Goal: Find specific page/section: Find specific page/section

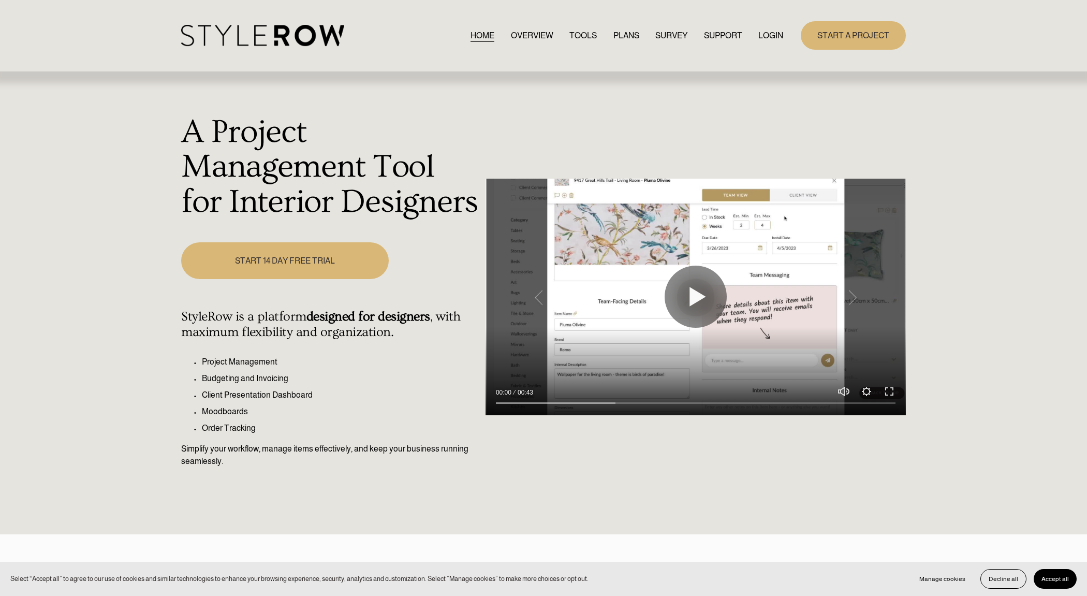
click at [762, 33] on link "LOGIN" at bounding box center [770, 35] width 25 height 14
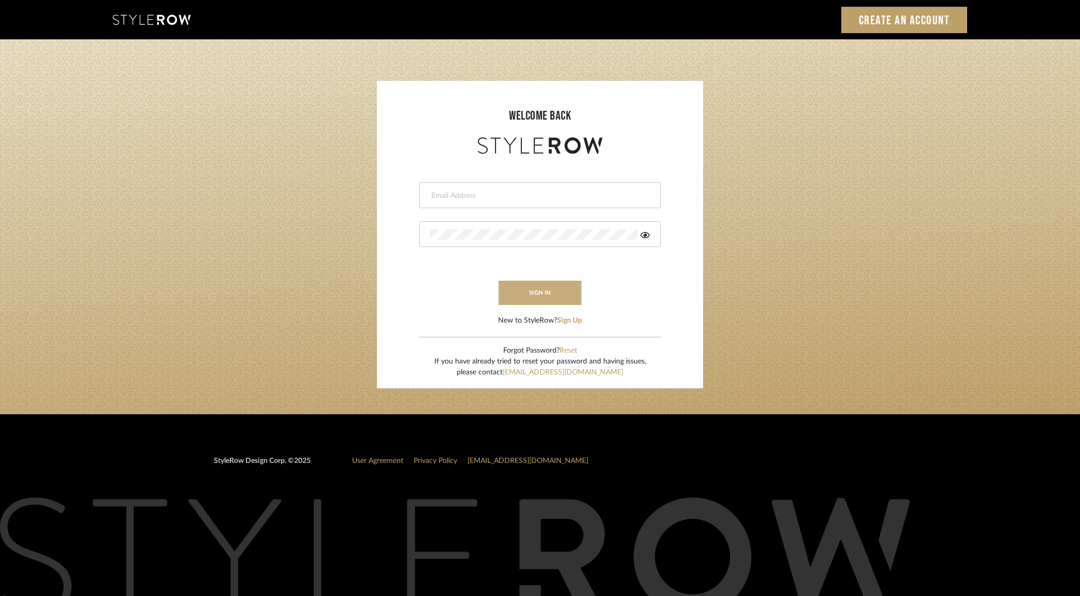
type input "dana.lewisrosedesign@gmail.com"
click at [538, 286] on button "sign in" at bounding box center [539, 292] width 83 height 24
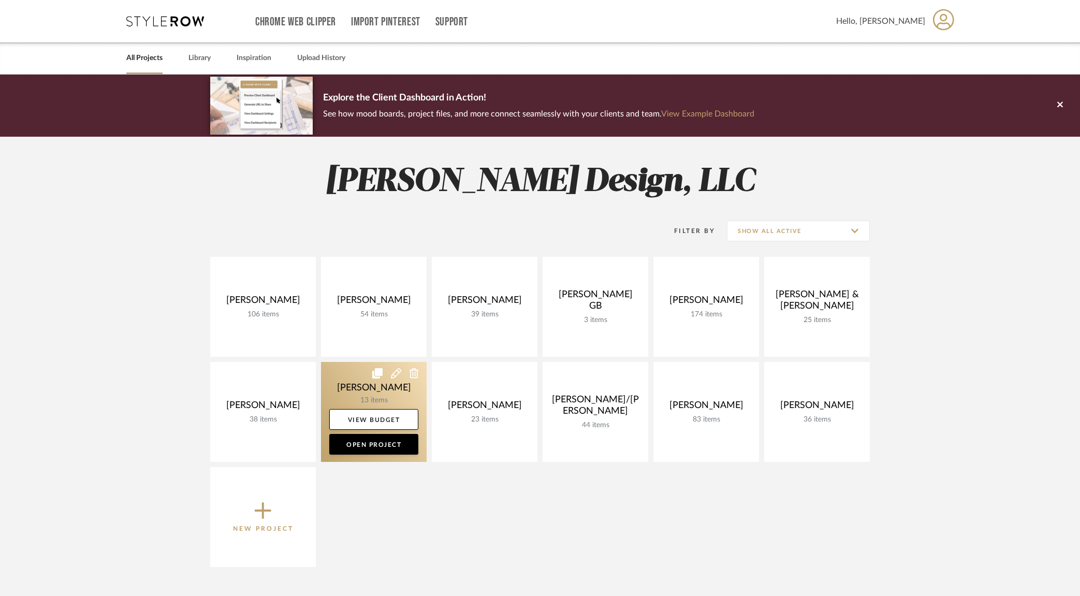
click at [383, 396] on link at bounding box center [374, 412] width 106 height 100
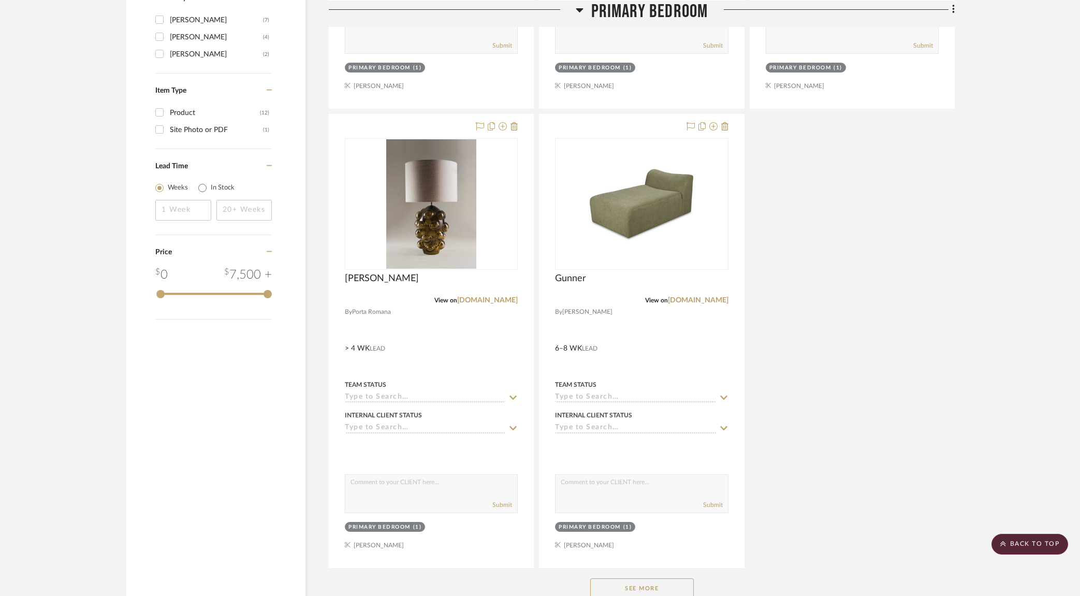
scroll to position [1420, 0]
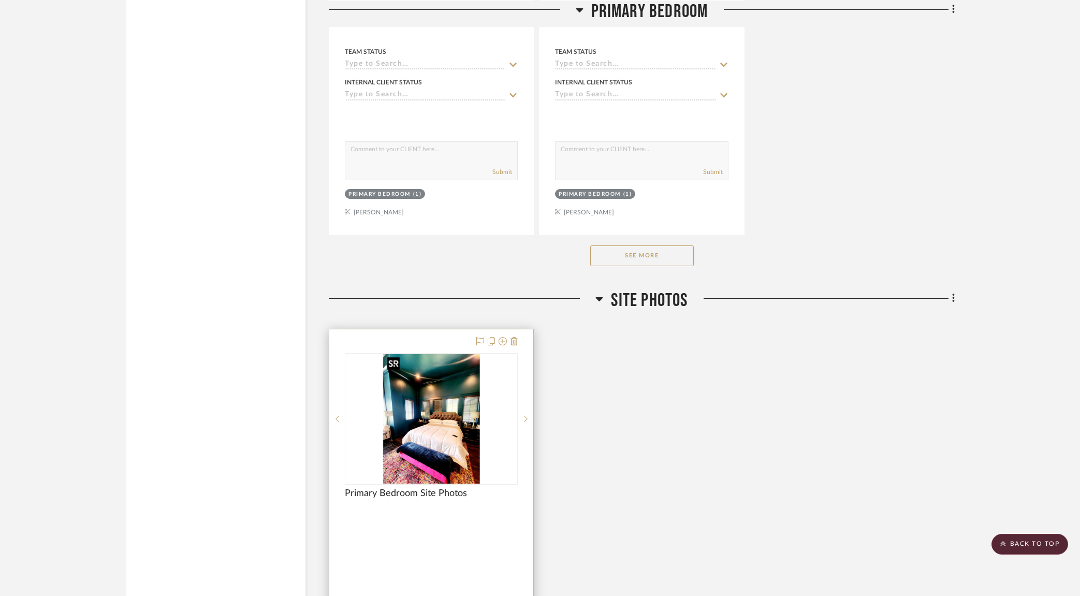
click at [0, 0] on img at bounding box center [0, 0] width 0 height 0
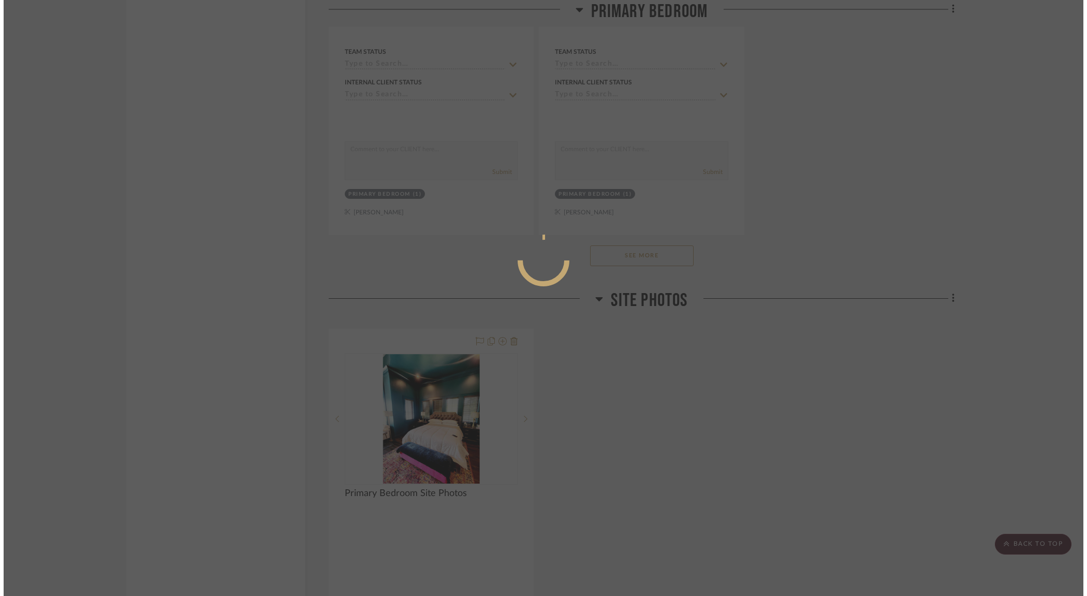
scroll to position [0, 0]
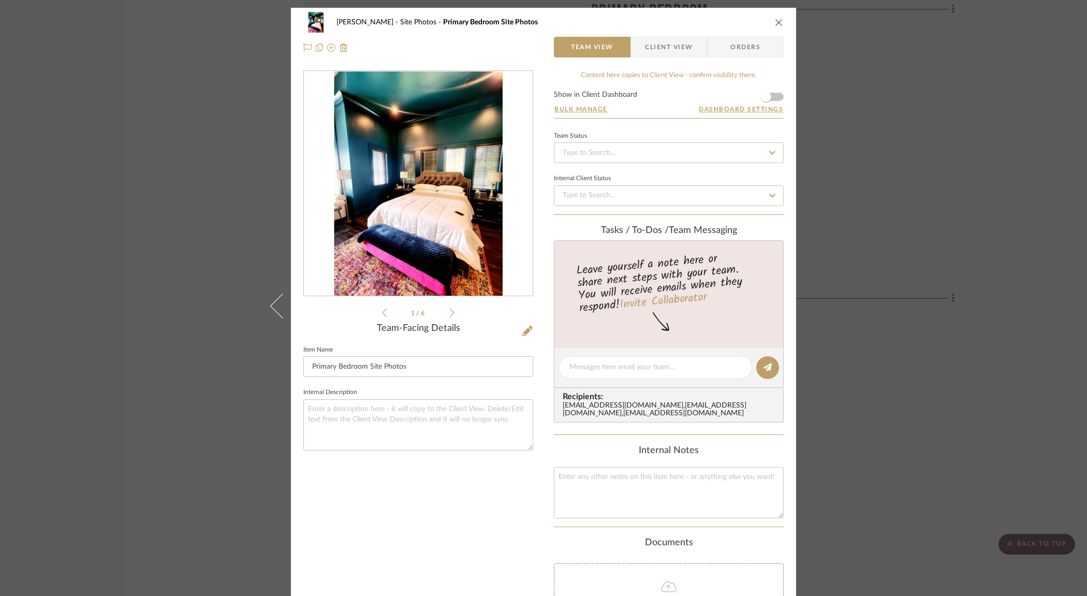
click at [450, 314] on icon at bounding box center [452, 312] width 5 height 9
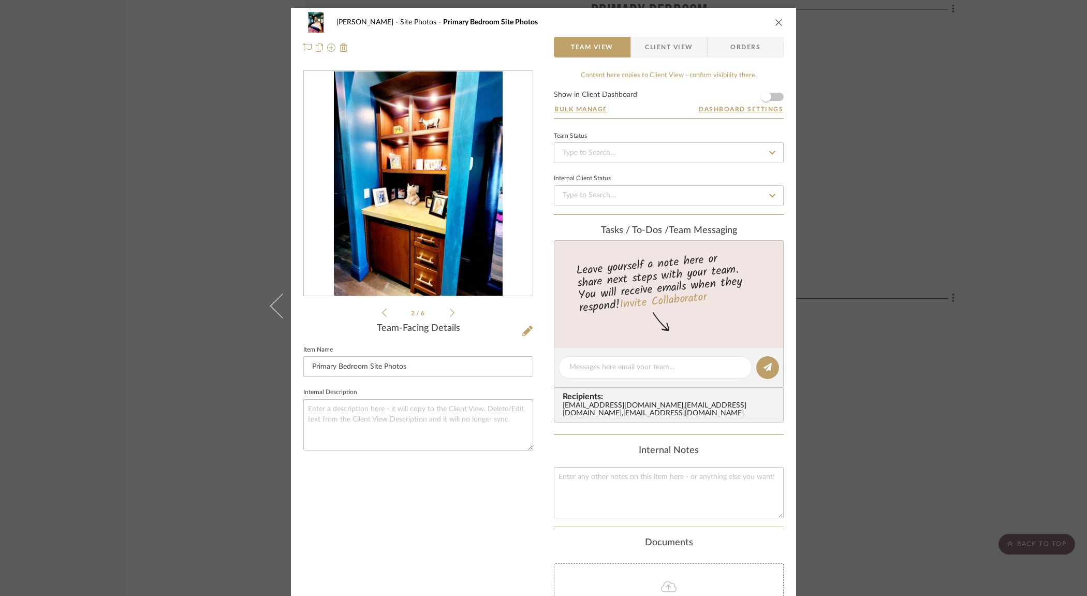
click at [450, 314] on icon at bounding box center [452, 312] width 5 height 9
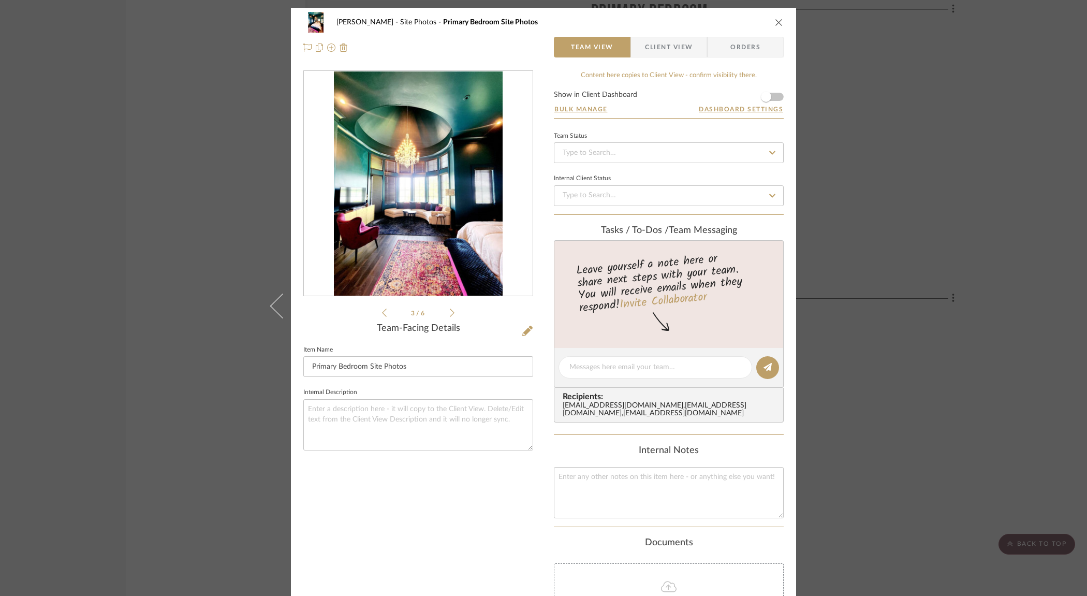
click at [450, 314] on icon at bounding box center [452, 312] width 5 height 8
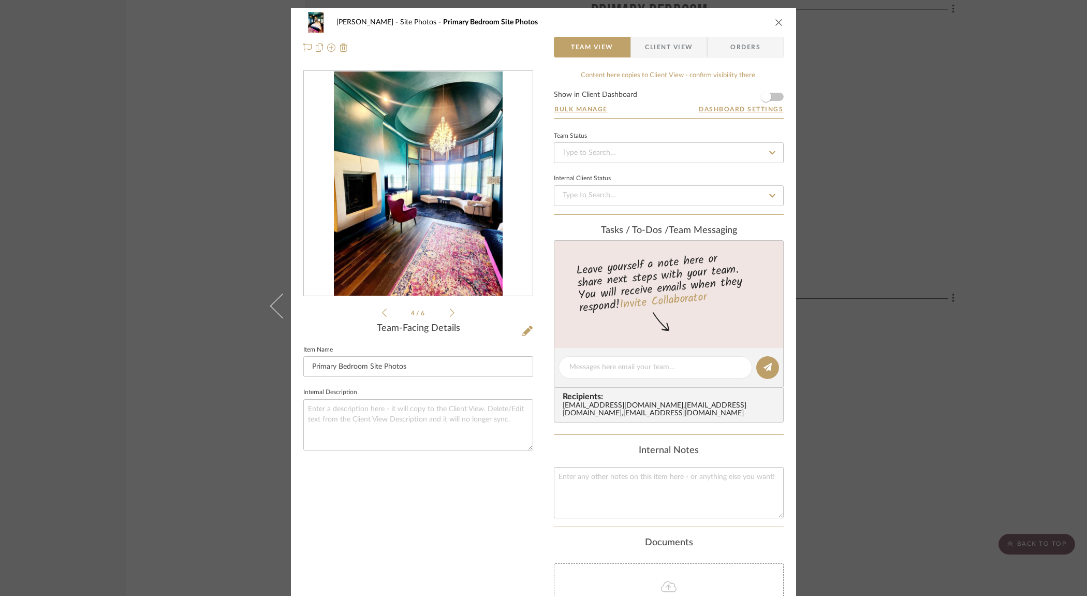
click at [883, 98] on div "Ostrom, Jim Site Photos Primary Bedroom Site Photos Team View Client View Order…" at bounding box center [543, 298] width 1087 height 596
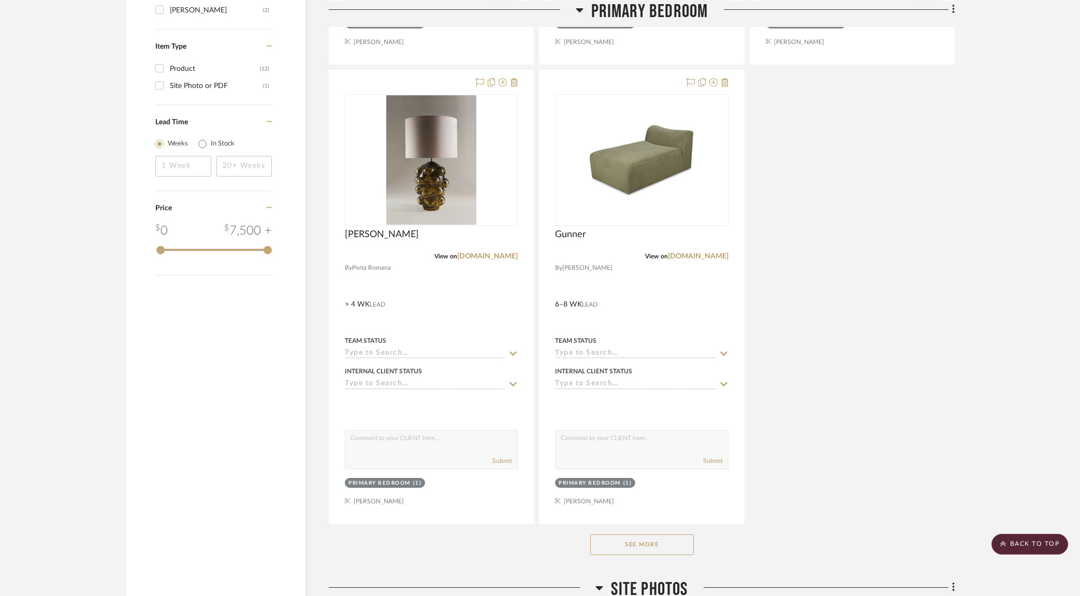
scroll to position [1242, 0]
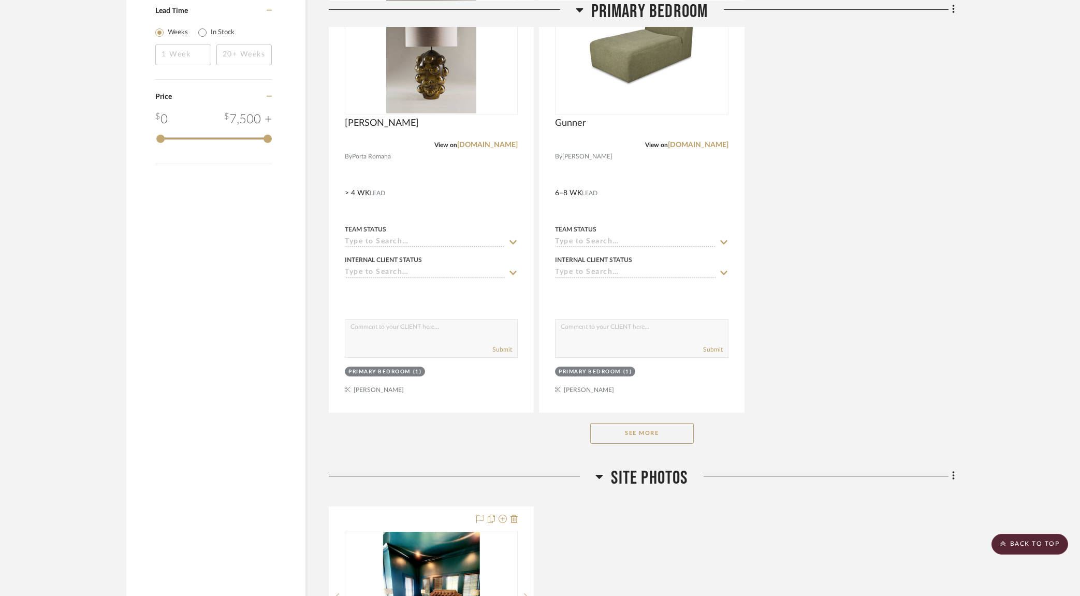
click at [662, 429] on button "See More" at bounding box center [642, 433] width 104 height 21
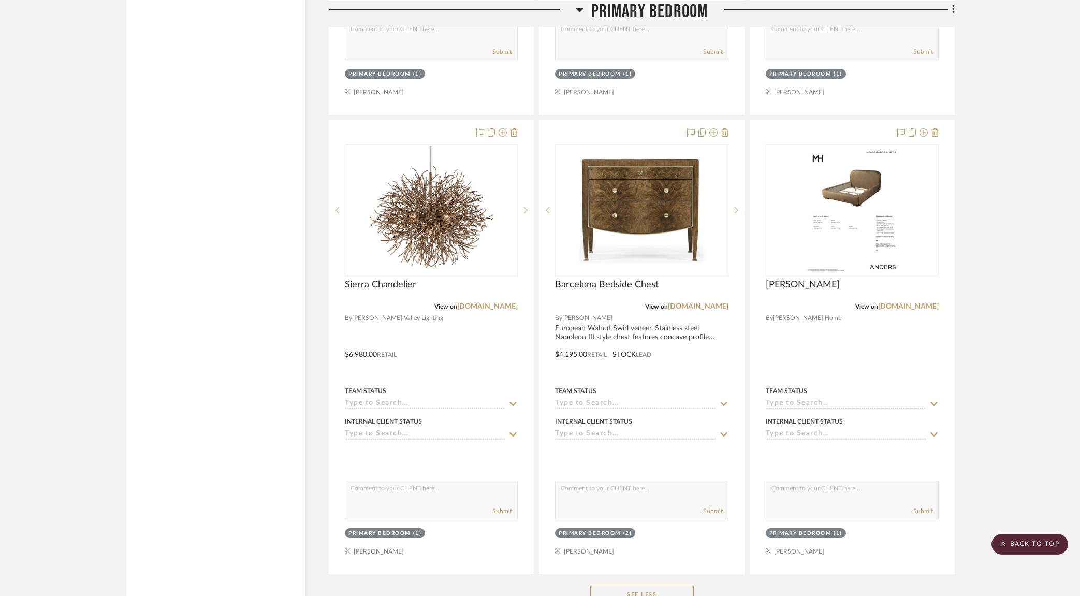
scroll to position [1603, 0]
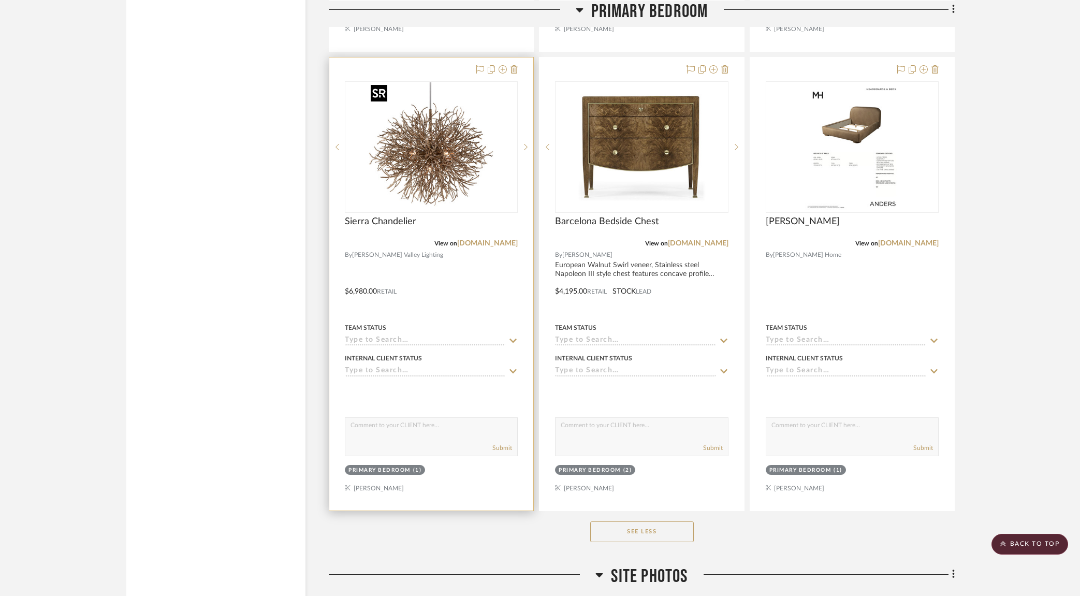
click at [0, 0] on img at bounding box center [0, 0] width 0 height 0
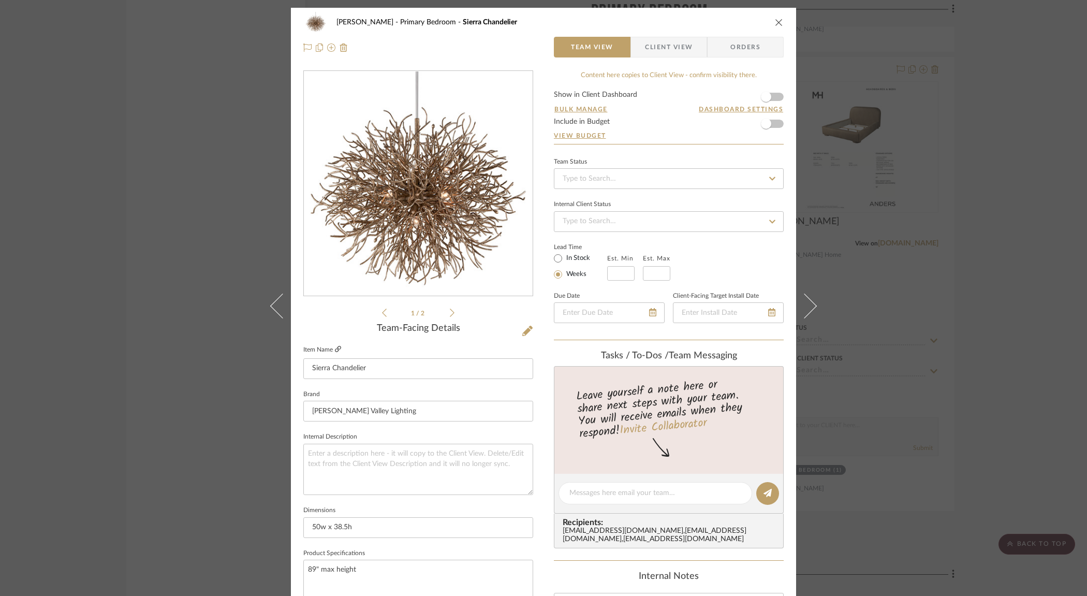
click at [336, 347] on icon at bounding box center [338, 349] width 6 height 6
